Goal: Task Accomplishment & Management: Use online tool/utility

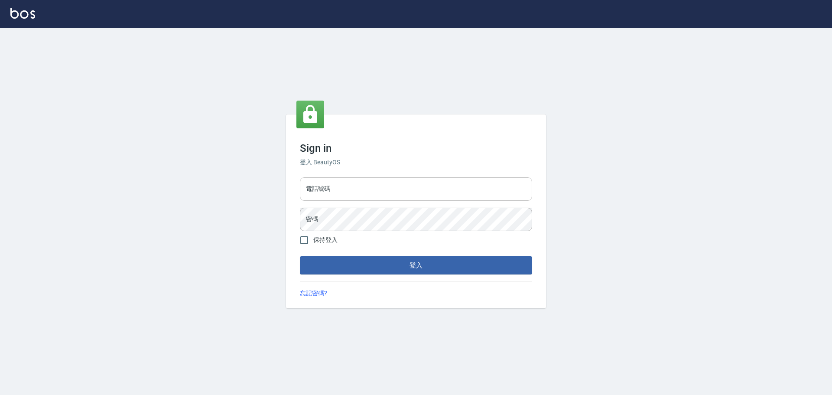
click at [377, 180] on input "電話號碼" at bounding box center [416, 188] width 232 height 23
type input "0989189977"
click at [300, 256] on button "登入" at bounding box center [416, 265] width 232 height 18
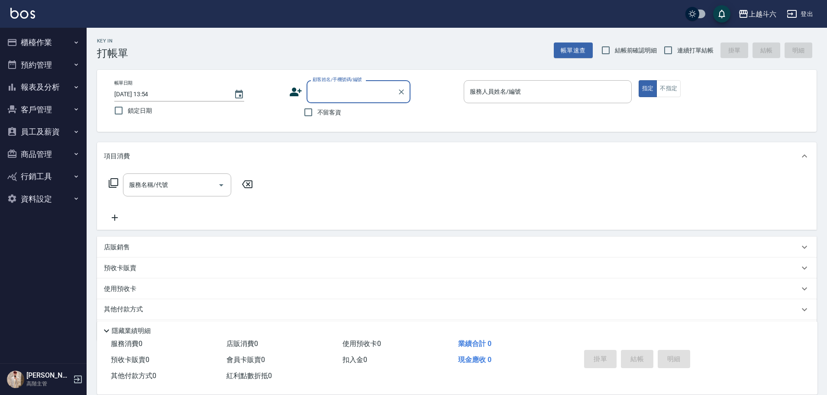
click at [323, 116] on label "不留客資" at bounding box center [320, 112] width 42 height 18
click at [318, 116] on input "不留客資" at bounding box center [308, 112] width 18 height 18
checkbox input "true"
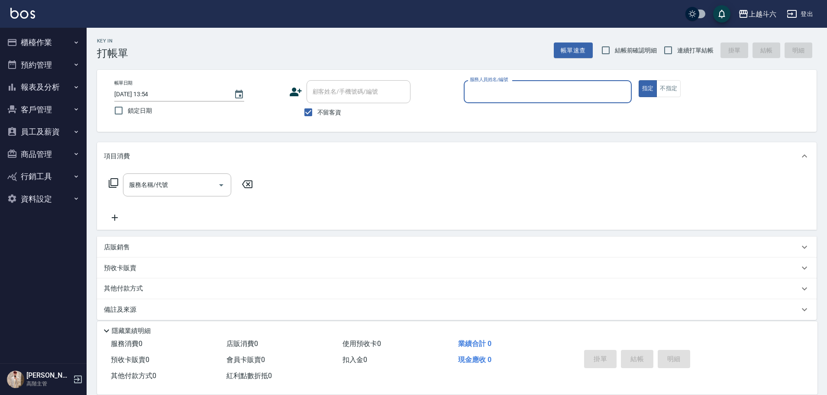
click at [690, 52] on span "連續打單結帳" at bounding box center [696, 50] width 36 height 9
click at [678, 52] on input "連續打單結帳" at bounding box center [668, 50] width 18 height 18
checkbox input "true"
click at [542, 99] on input "服務人員姓名/編號" at bounding box center [548, 91] width 160 height 15
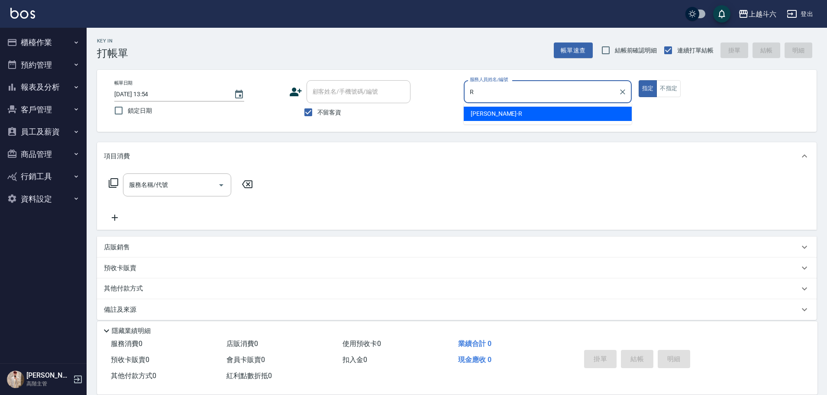
type input "[PERSON_NAME]"
type button "true"
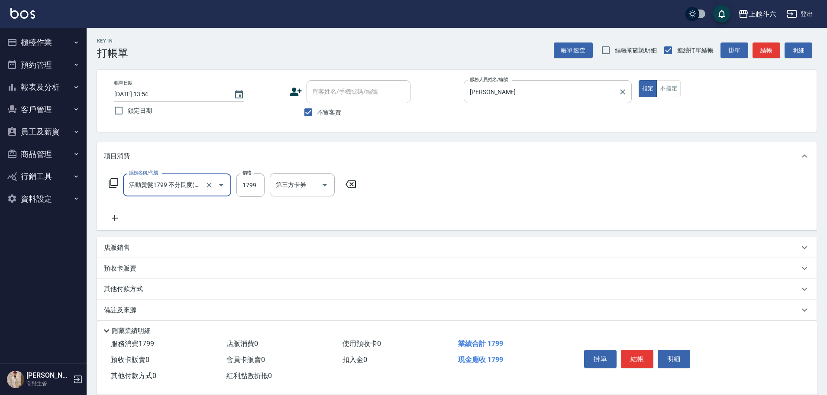
type input "活動燙髮1799 不分長度"
type input "2000"
type input "rR"
click at [119, 220] on icon at bounding box center [115, 218] width 22 height 10
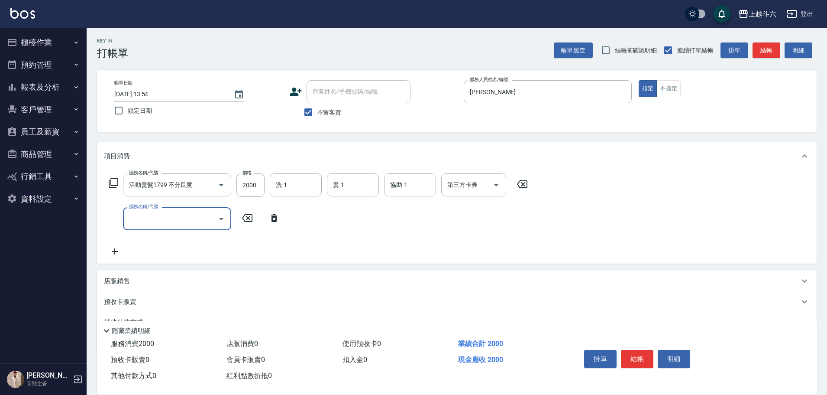
click at [144, 221] on input "服務名稱/代號" at bounding box center [171, 218] width 88 height 15
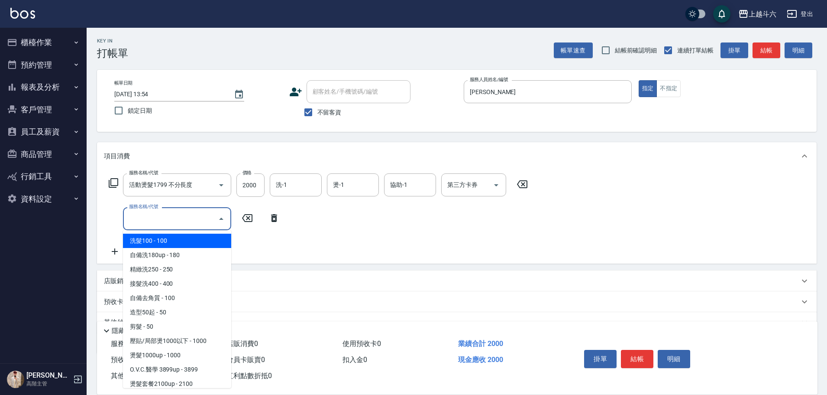
type input "r"
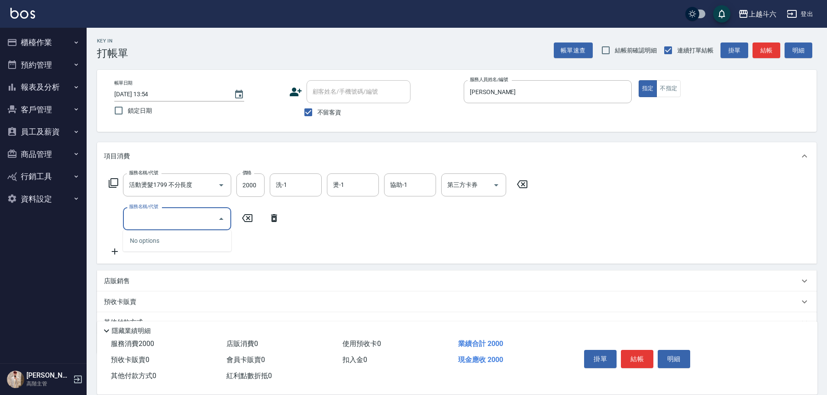
type input "r"
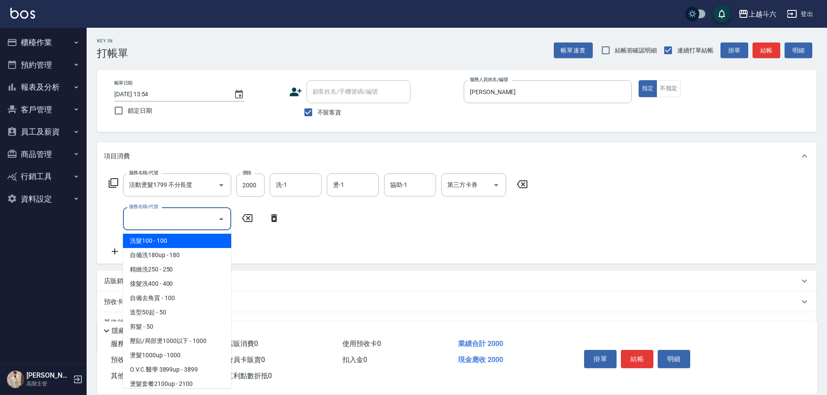
type input "r"
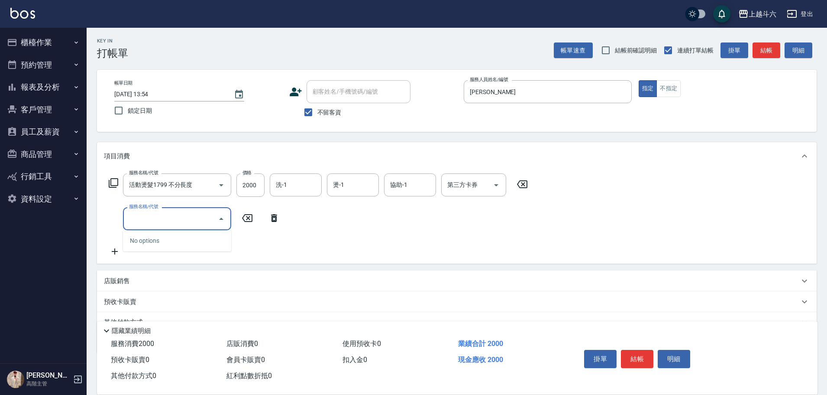
type input "r"
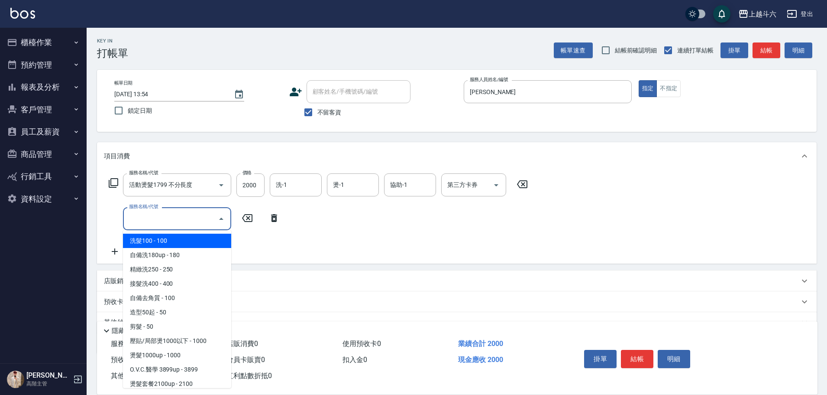
type input "r"
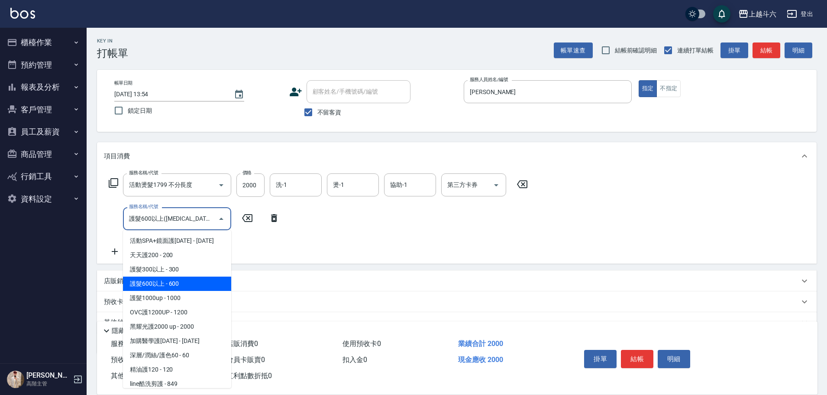
type input "護髮600以上([MEDICAL_DATA])"
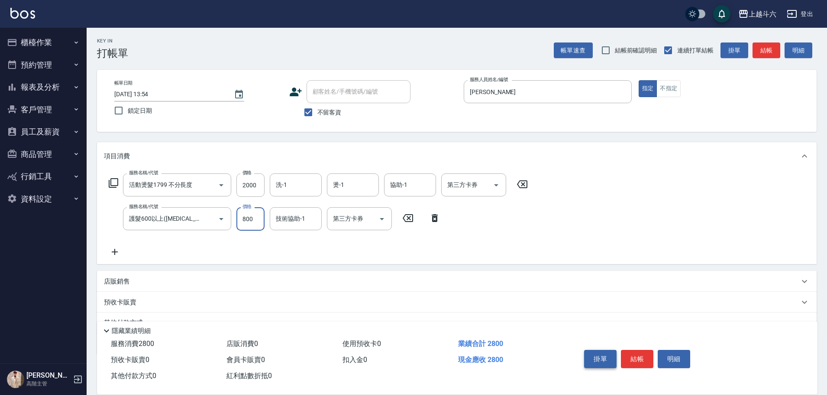
type input "800"
click at [602, 360] on button "掛單" at bounding box center [600, 359] width 32 height 18
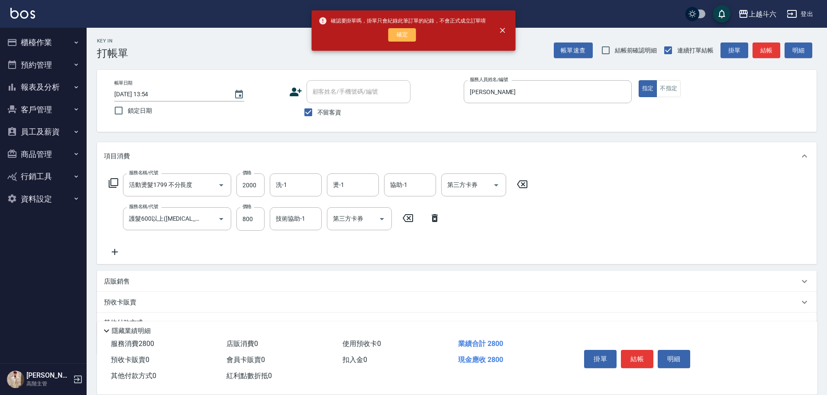
click at [414, 35] on button "確定" at bounding box center [403, 34] width 28 height 13
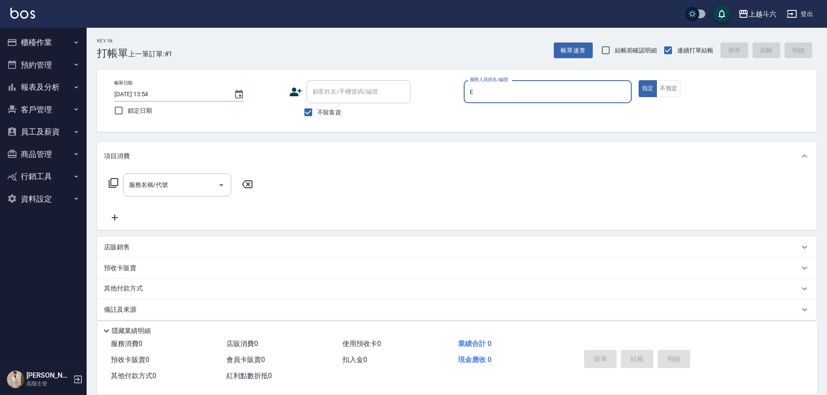
type input "Eason伊森-E"
type button "true"
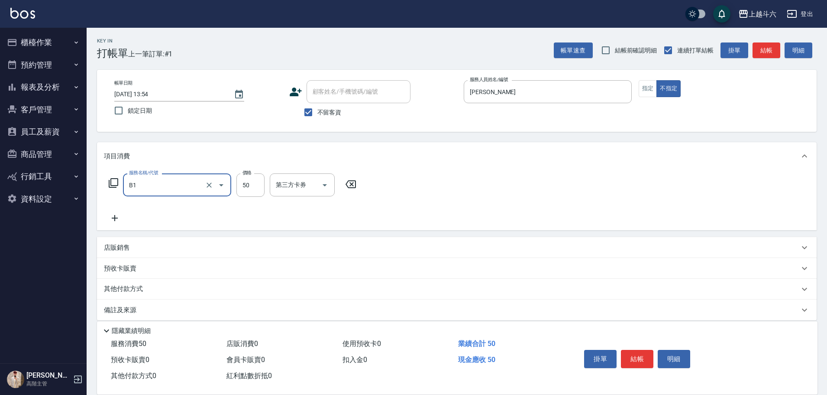
type input "剪髮(B1)"
type input "200"
click at [636, 352] on button "結帳" at bounding box center [637, 359] width 32 height 18
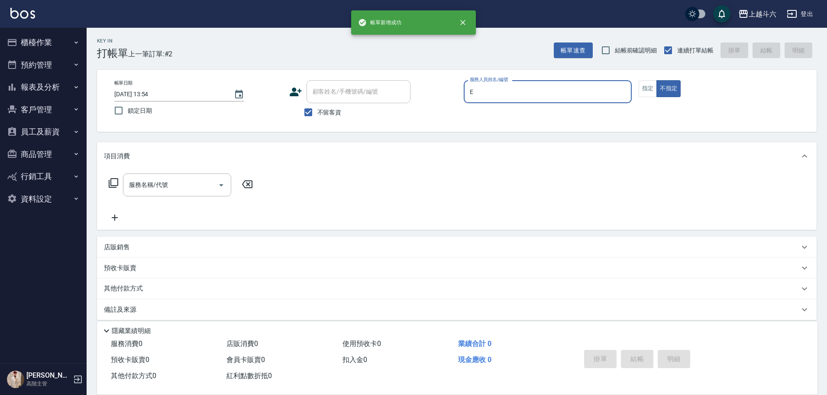
type input "Eason伊森-E"
type button "false"
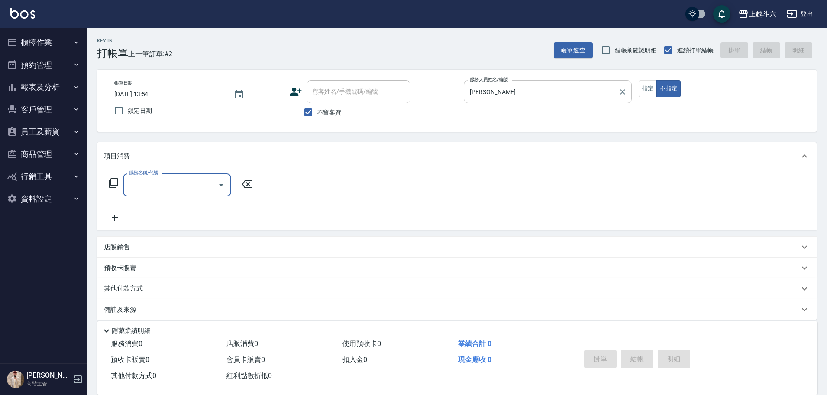
click at [625, 91] on icon "Clear" at bounding box center [623, 92] width 9 height 9
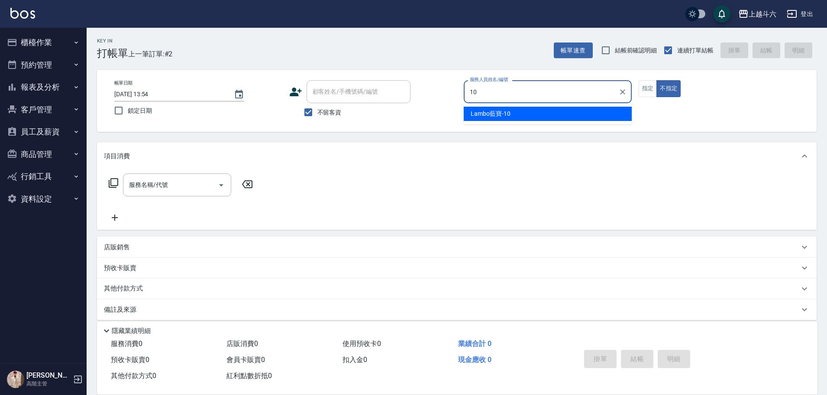
type input "Lambo藍寶-10"
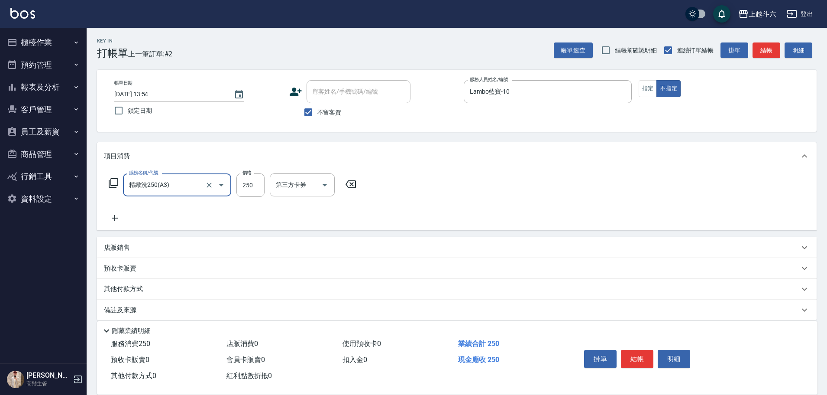
type input "精緻洗250(A3)"
type input "300"
type input "萱芸-32"
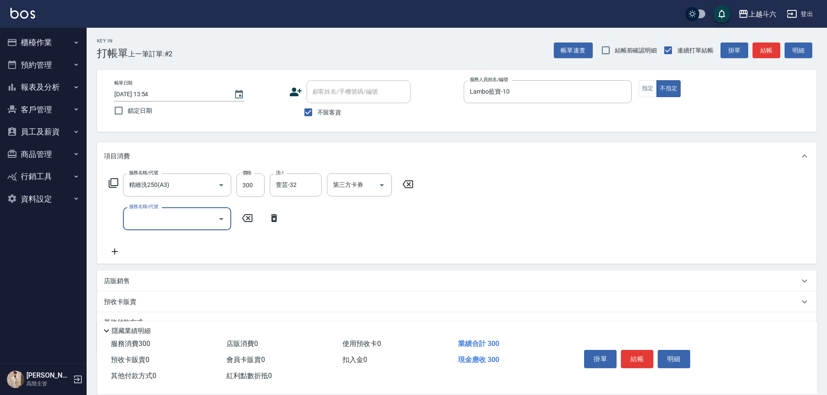
type input "ㄐ"
type input "造型50起(A9)"
type input "100"
click at [636, 361] on button "結帳" at bounding box center [637, 359] width 32 height 18
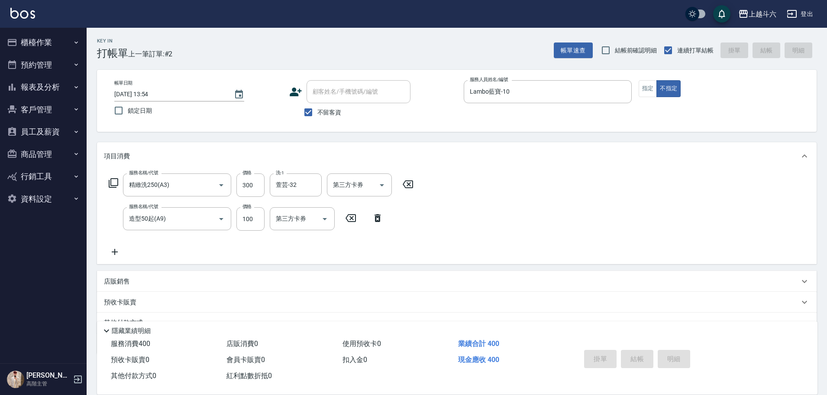
type input "2025/09/10 13:55"
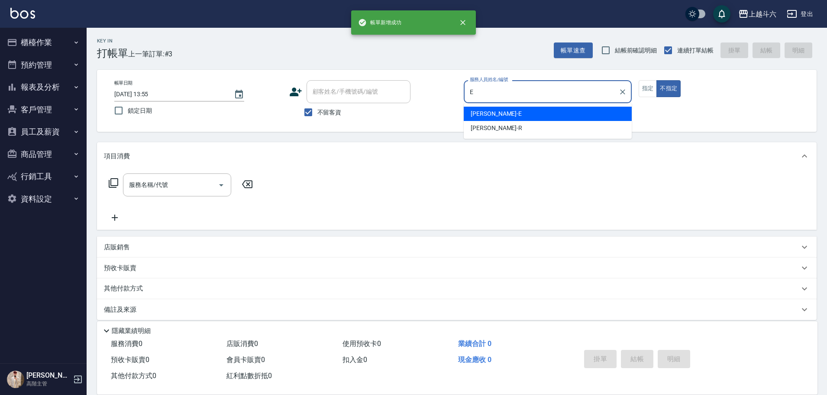
type input "Eason伊森-E"
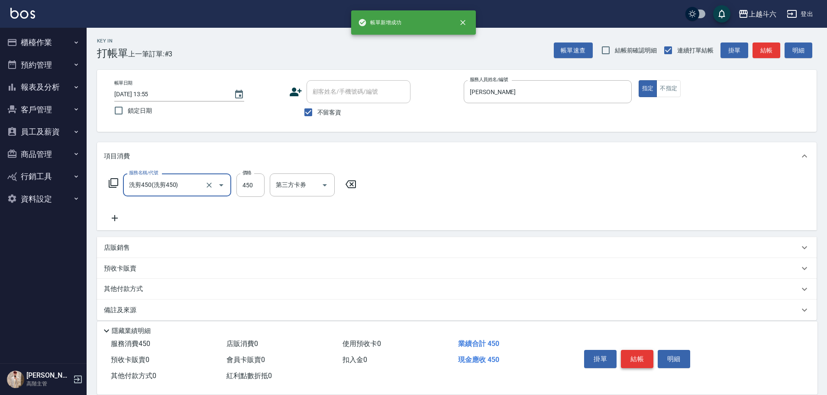
type input "洗剪450"
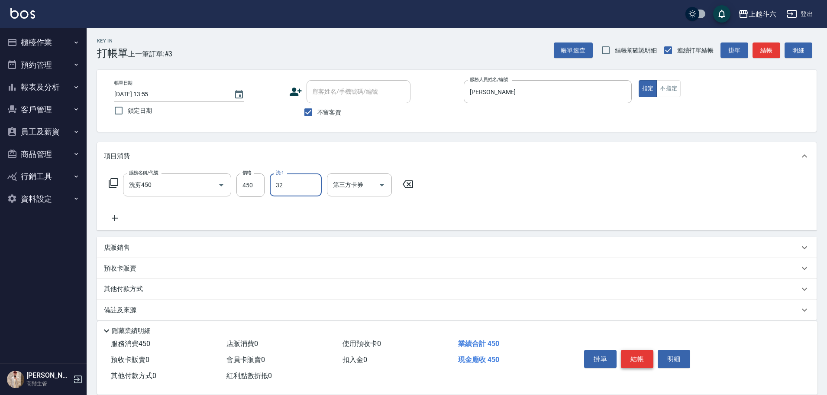
type input "萱芸-32"
click at [636, 362] on button "結帳" at bounding box center [637, 359] width 32 height 18
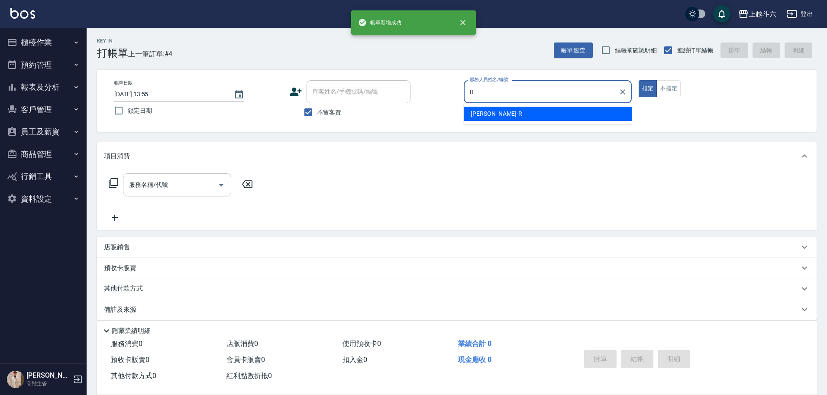
type input "[PERSON_NAME]"
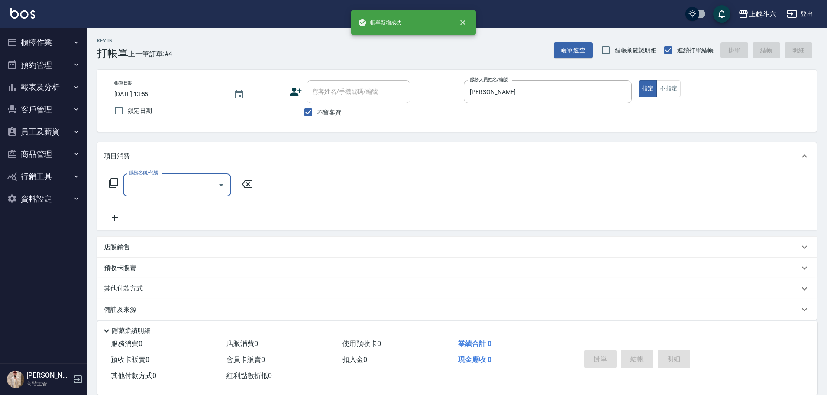
type input "ㄐ"
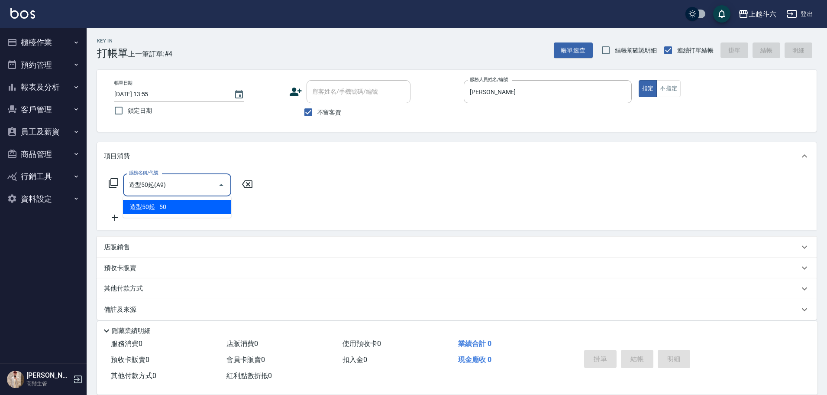
type input "造型50起(A9)"
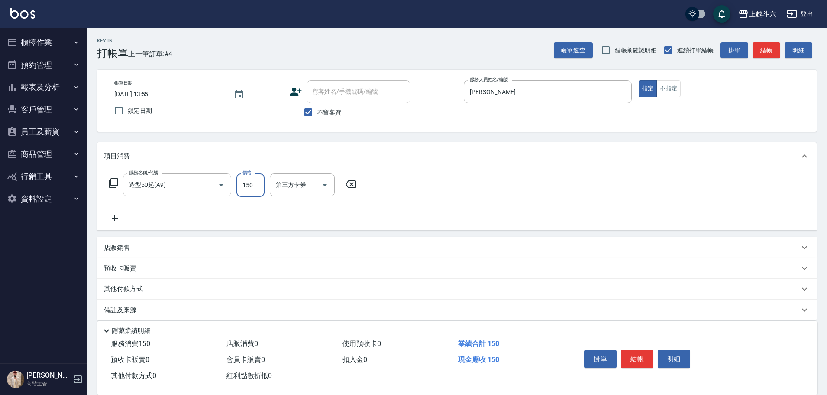
type input "150"
click at [637, 362] on button "結帳" at bounding box center [637, 359] width 32 height 18
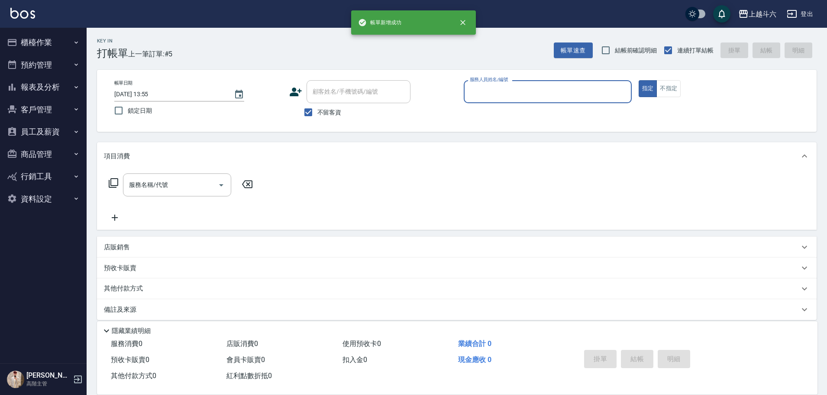
click at [47, 90] on button "報表及分析" at bounding box center [43, 87] width 80 height 23
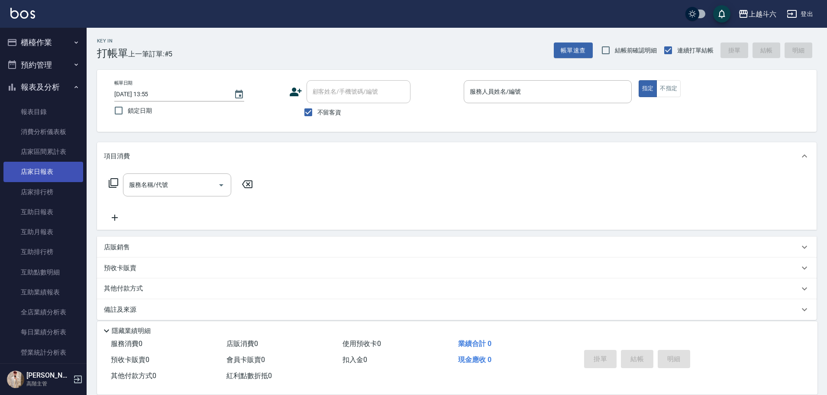
click at [57, 164] on link "店家日報表" at bounding box center [43, 172] width 80 height 20
